Goal: Task Accomplishment & Management: Manage account settings

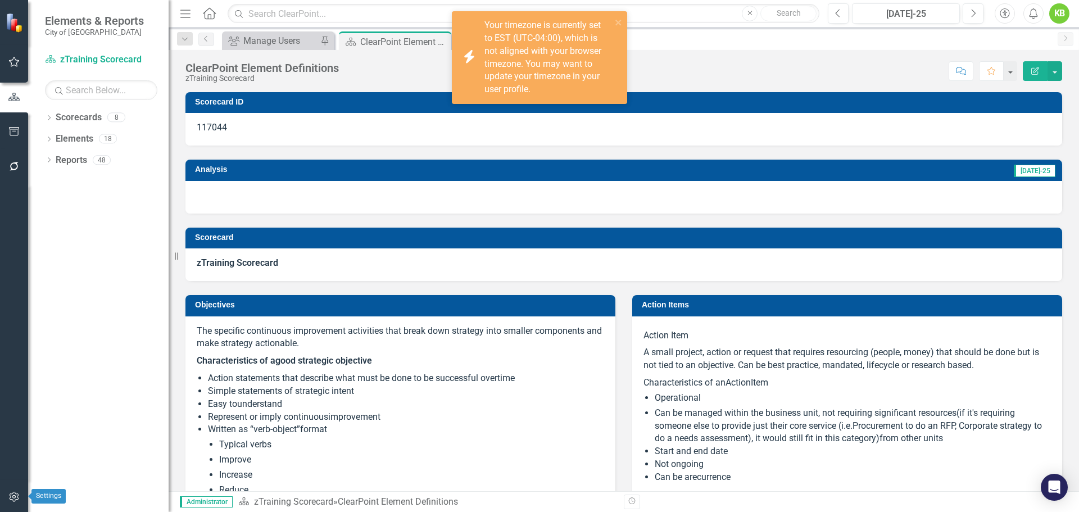
click at [12, 501] on icon "button" at bounding box center [14, 496] width 12 height 9
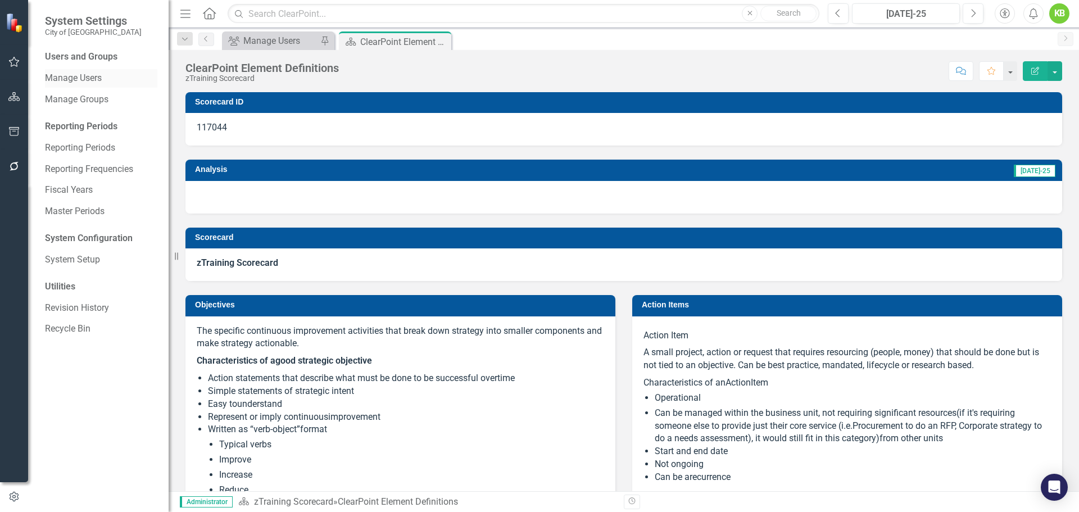
click at [56, 75] on link "Manage Users" at bounding box center [101, 78] width 112 height 13
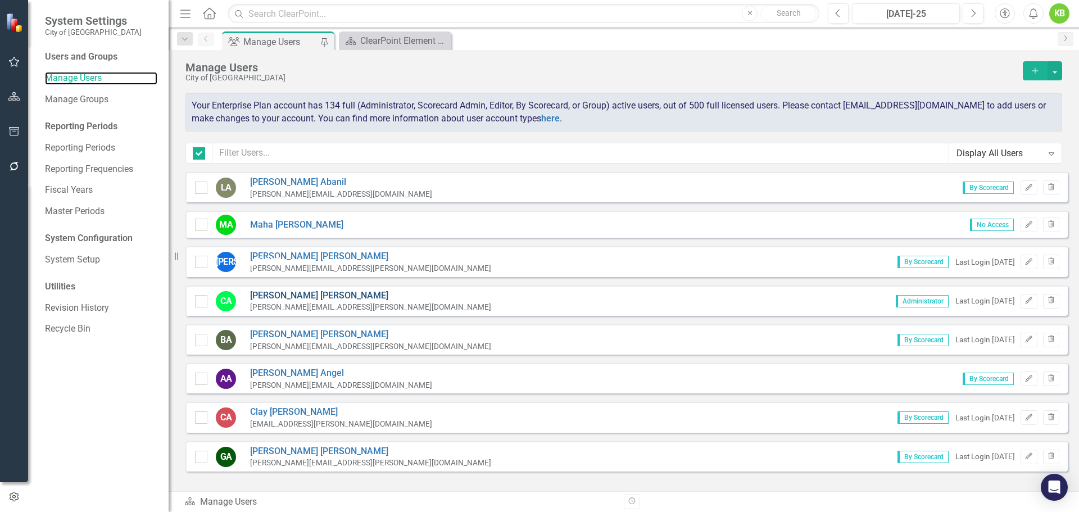
checkbox input "false"
click at [772, 49] on div "Dropdown Search Group Manage Users Pin Scorecard ClearPoint Element Definitions…" at bounding box center [624, 39] width 911 height 22
click at [606, 62] on div "Manage Users" at bounding box center [601, 67] width 832 height 12
click at [622, 68] on div "Manage Users" at bounding box center [601, 67] width 832 height 12
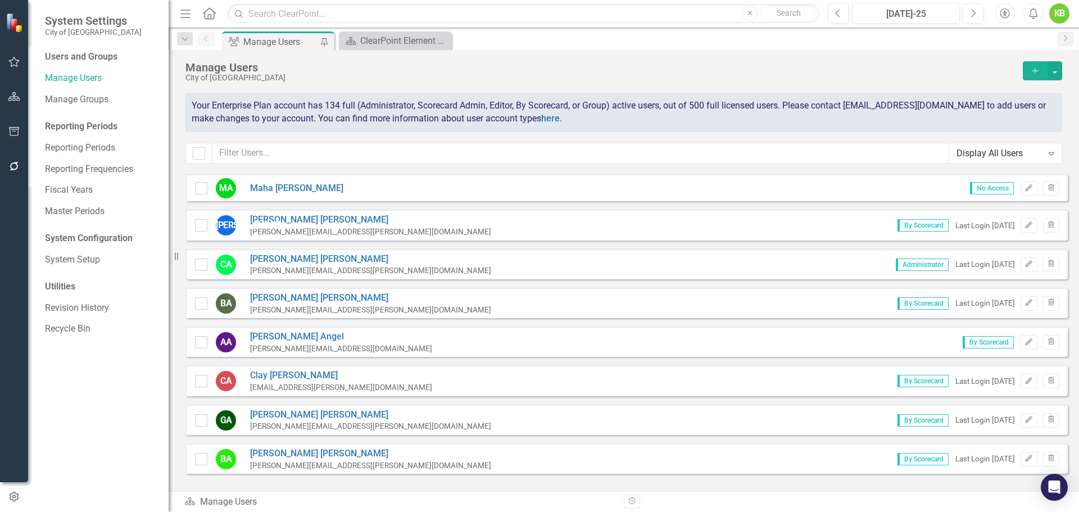
scroll to position [56, 0]
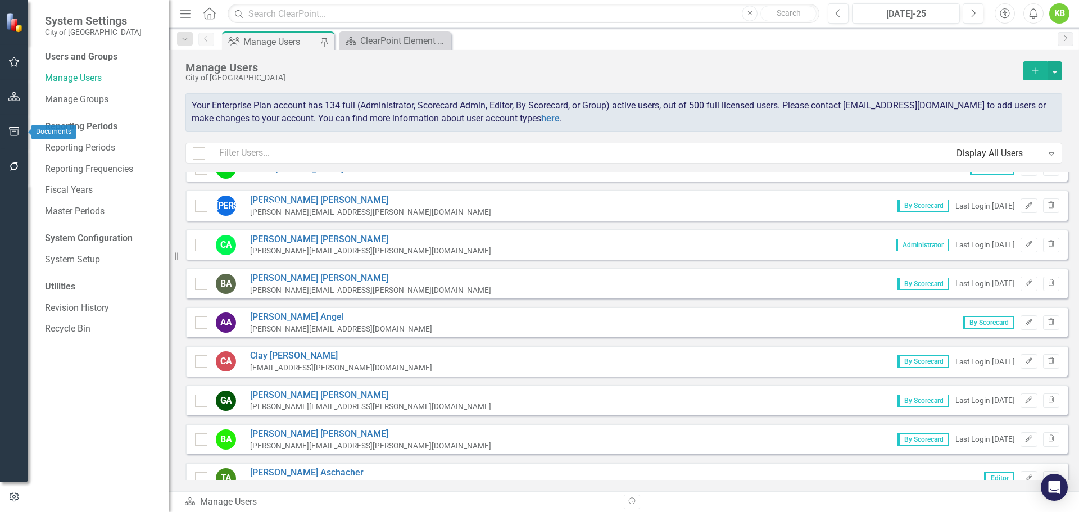
click at [10, 138] on button "button" at bounding box center [14, 132] width 25 height 24
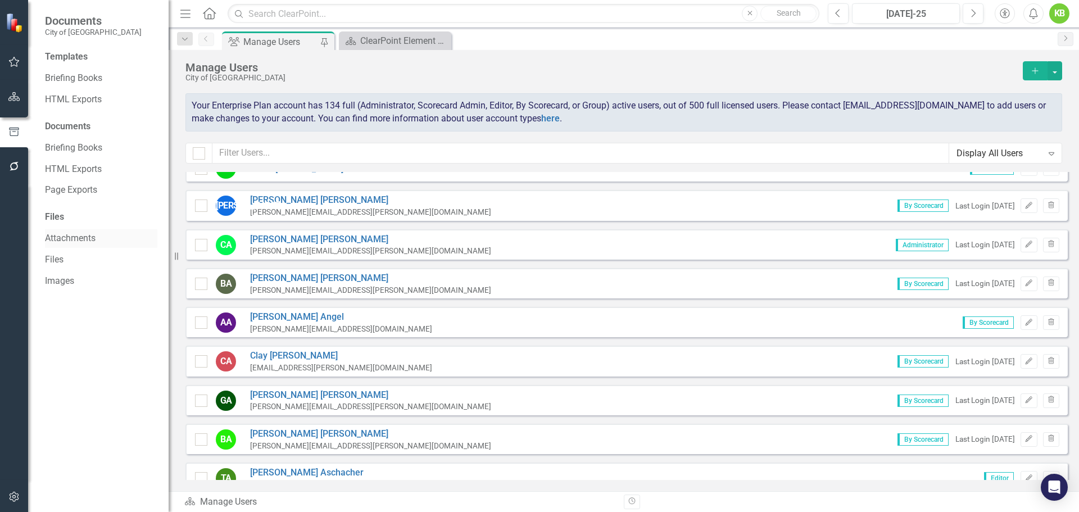
click at [73, 242] on link "Attachments" at bounding box center [101, 238] width 112 height 13
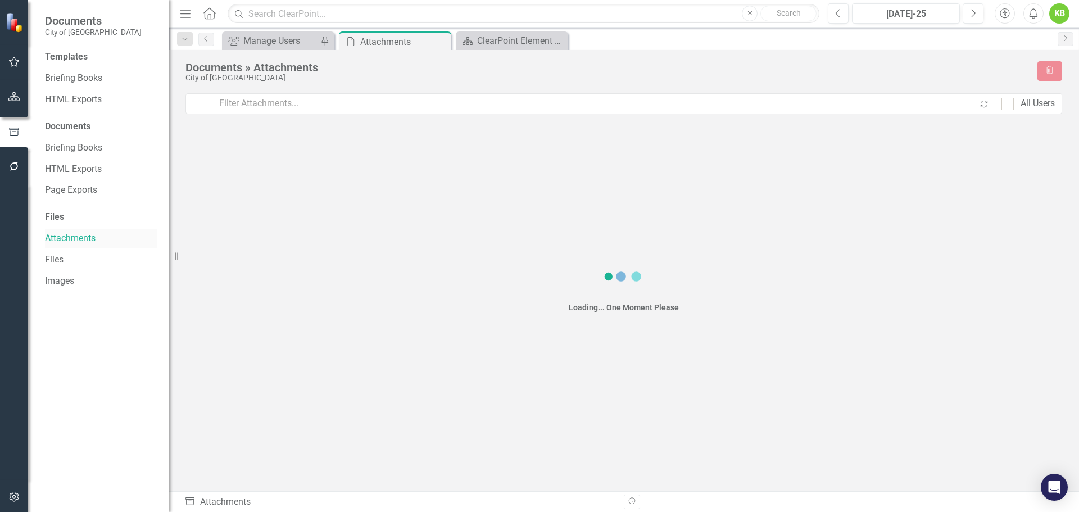
checkbox input "false"
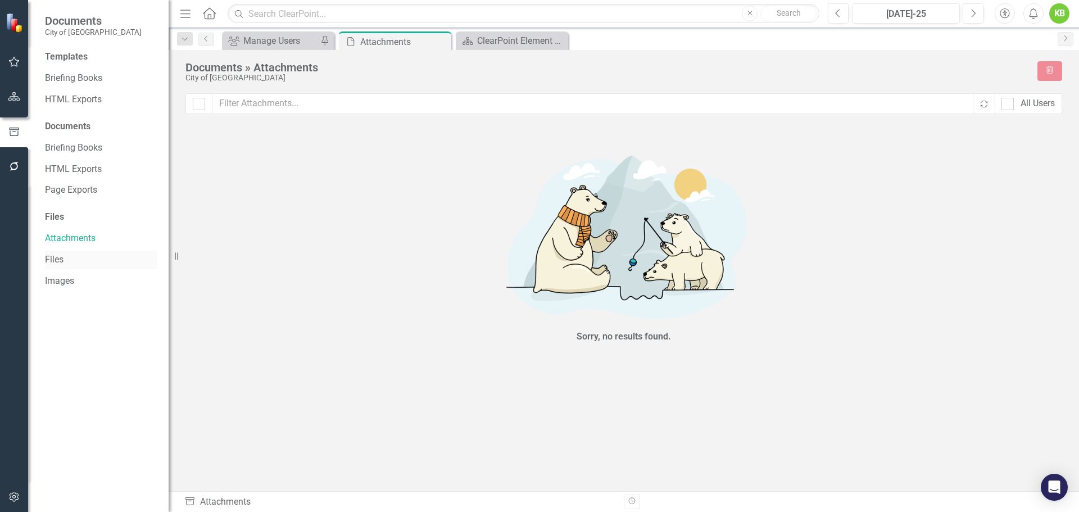
click at [58, 255] on link "Files" at bounding box center [101, 259] width 112 height 13
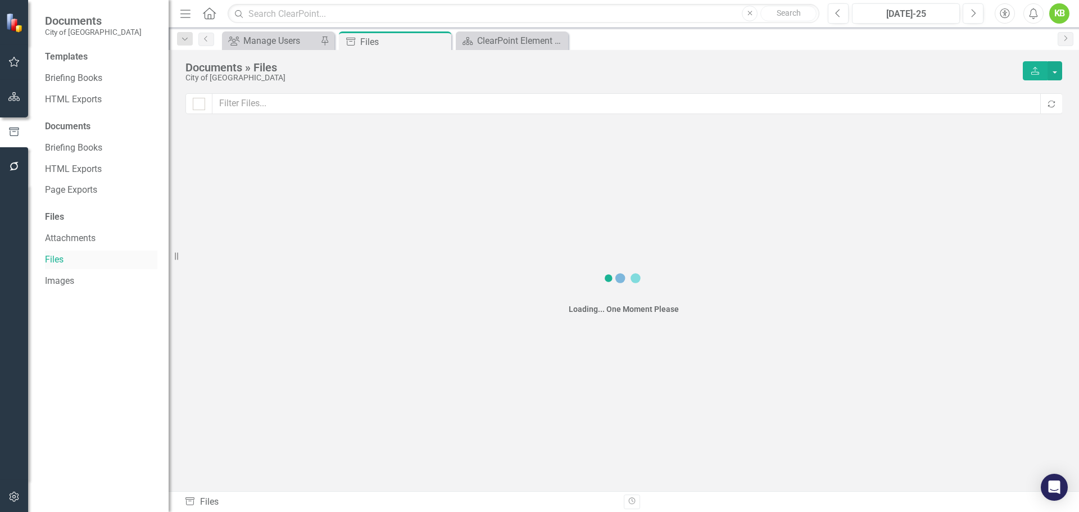
checkbox input "false"
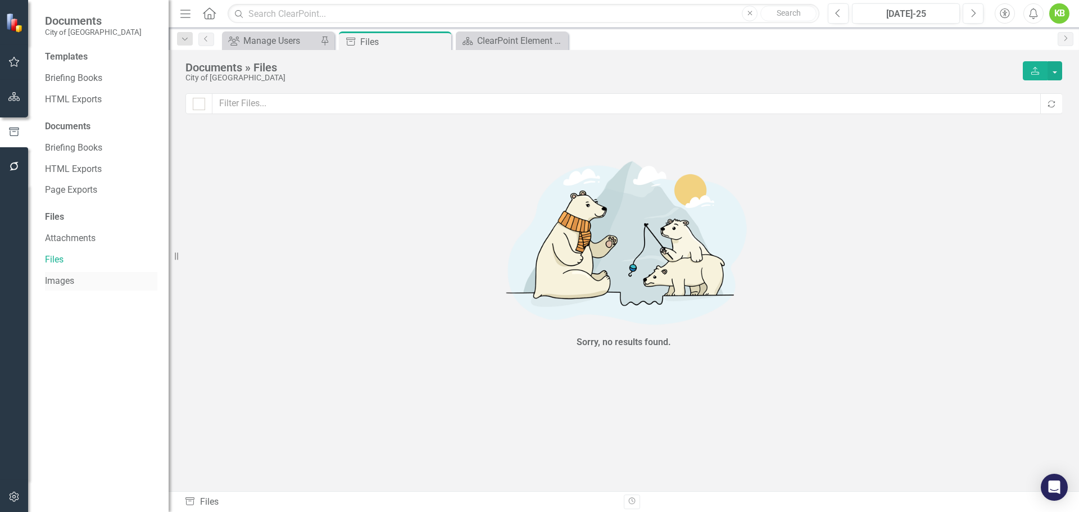
click at [74, 281] on link "Images" at bounding box center [101, 281] width 112 height 13
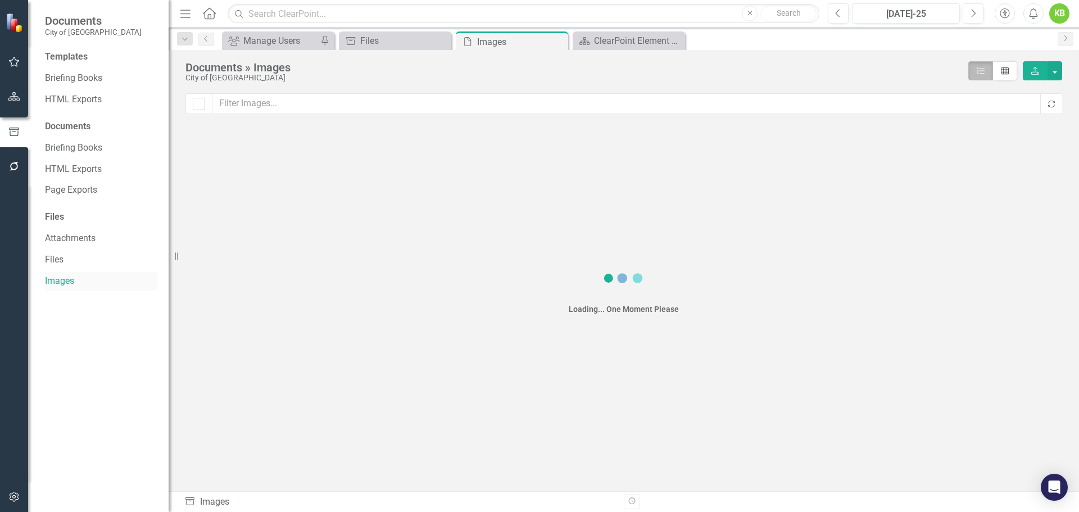
checkbox input "false"
